Goal: Find specific page/section

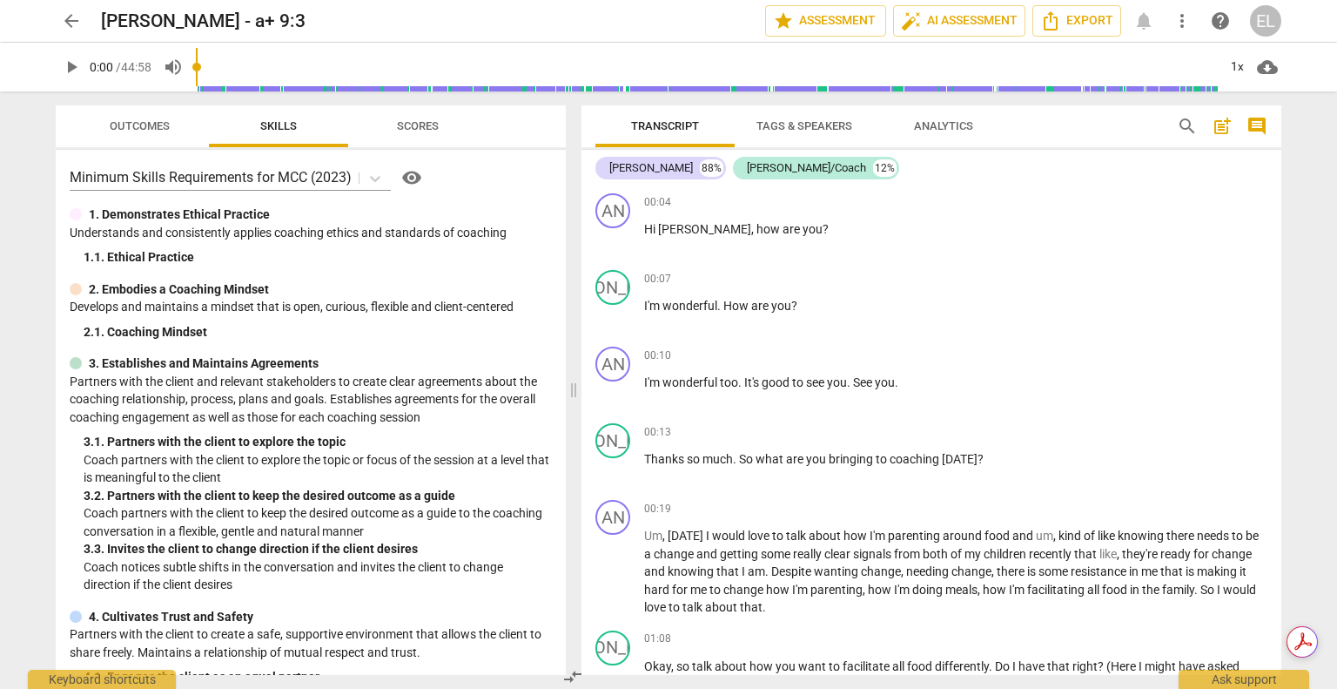
drag, startPoint x: 670, startPoint y: 389, endPoint x: 575, endPoint y: 389, distance: 95.8
click at [575, 389] on span at bounding box center [573, 389] width 10 height 597
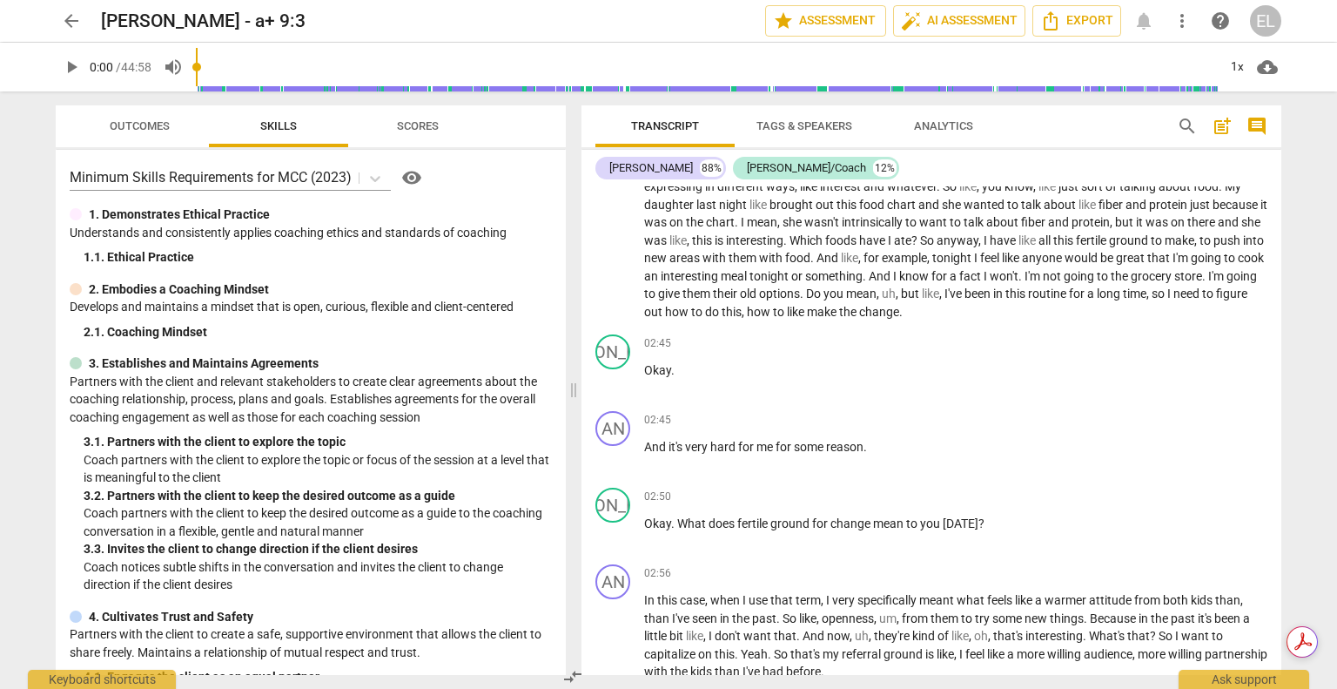
scroll to position [958, 0]
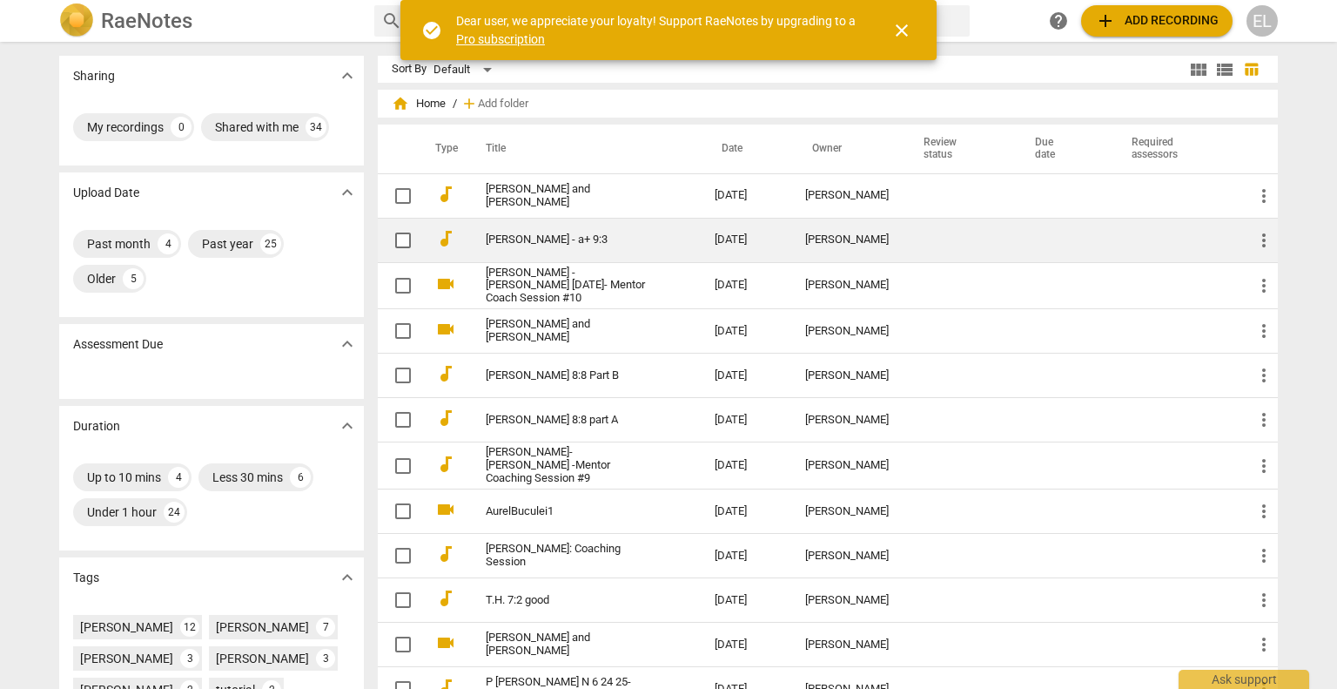
click at [535, 239] on link "[PERSON_NAME] - a+ 9:3" at bounding box center [569, 239] width 166 height 13
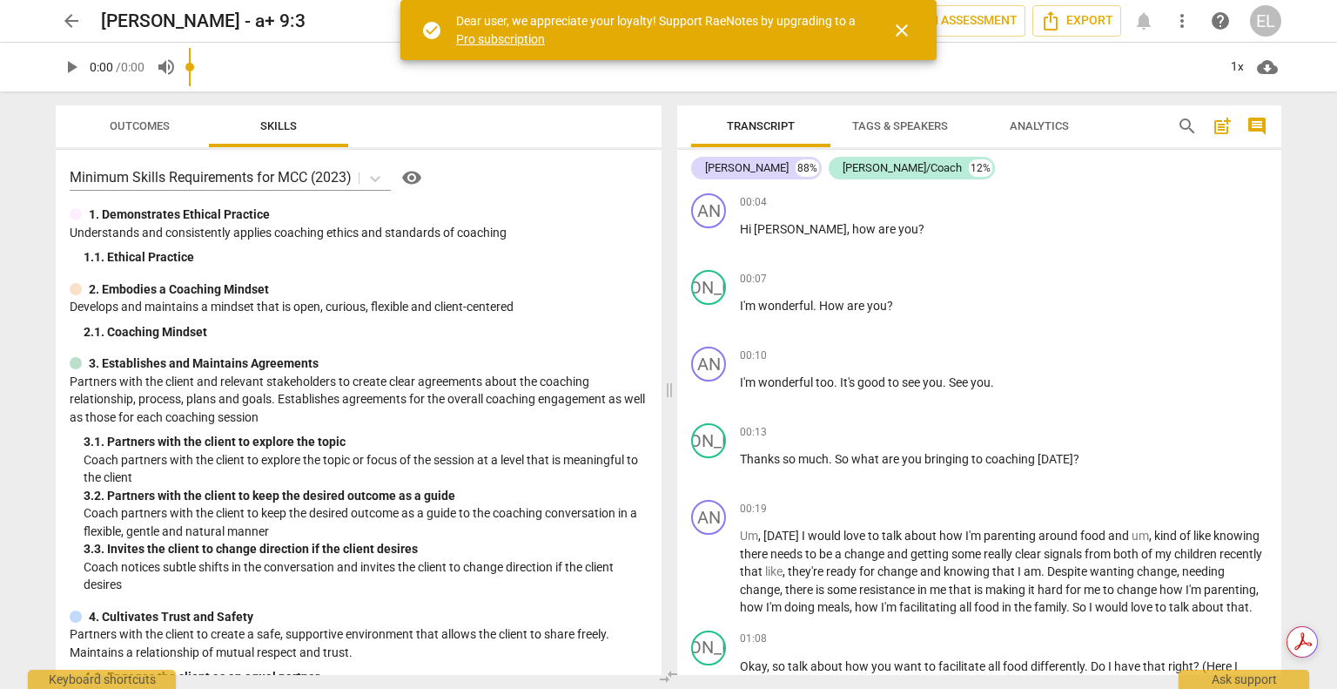
scroll to position [261, 0]
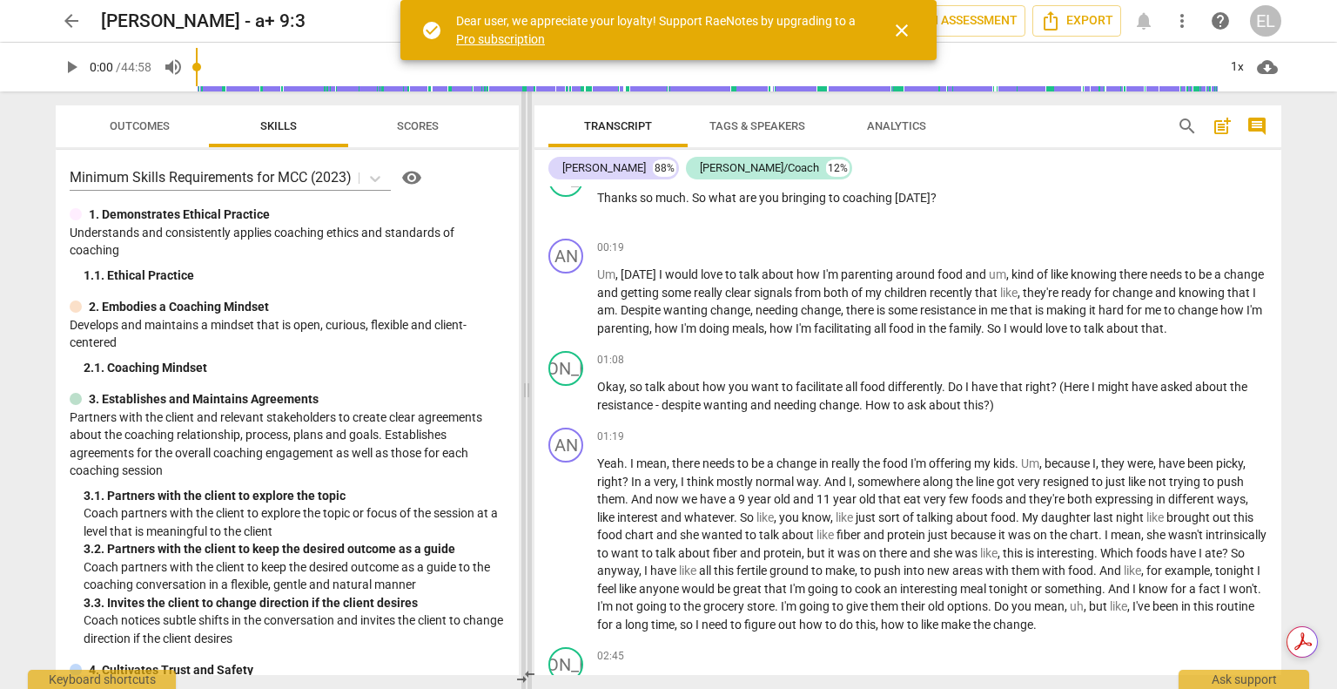
drag, startPoint x: 665, startPoint y: 388, endPoint x: 485, endPoint y: 367, distance: 181.4
click at [521, 367] on span at bounding box center [526, 389] width 10 height 597
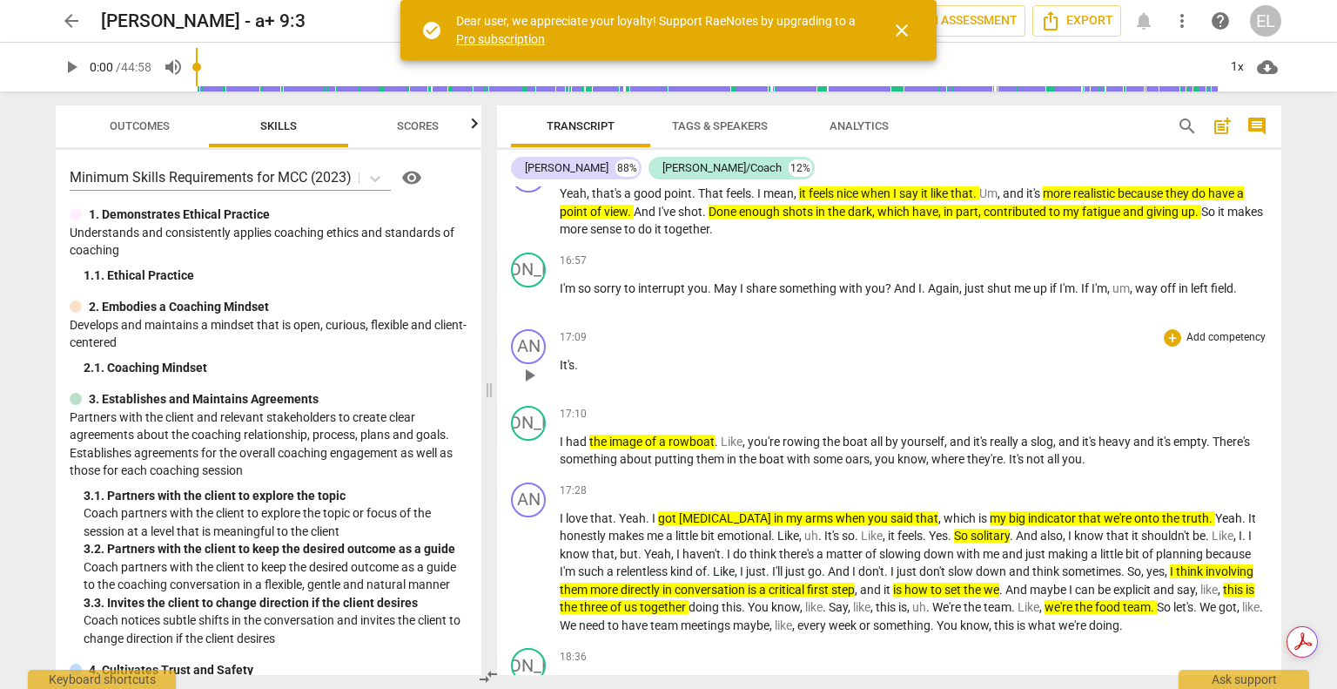
scroll to position [6355, 0]
